Goal: Find specific page/section: Find specific page/section

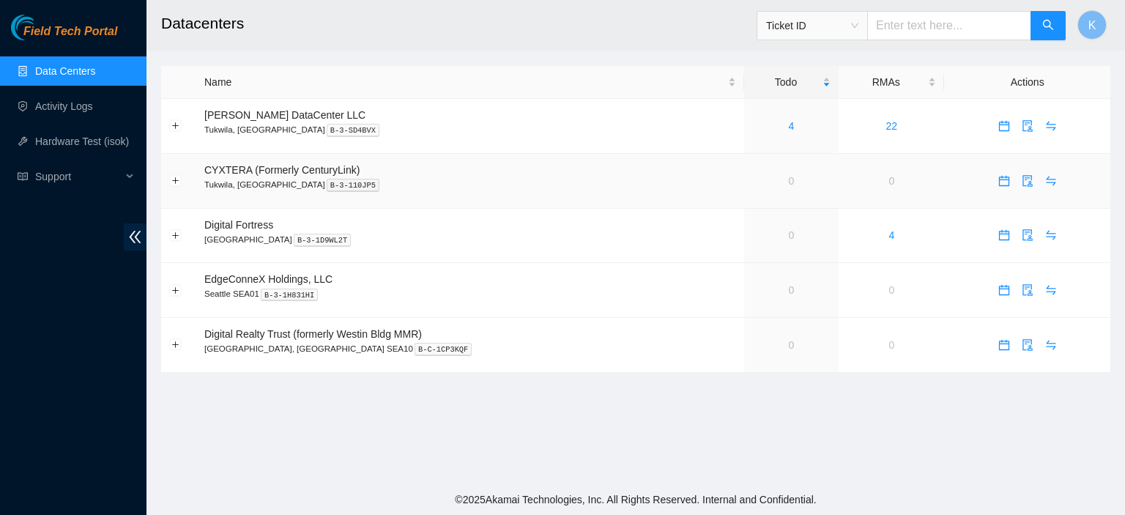
click at [1108, 155] on td at bounding box center [1027, 181] width 166 height 55
click at [1106, 143] on td at bounding box center [1027, 126] width 166 height 55
